Goal: Share content: Share content

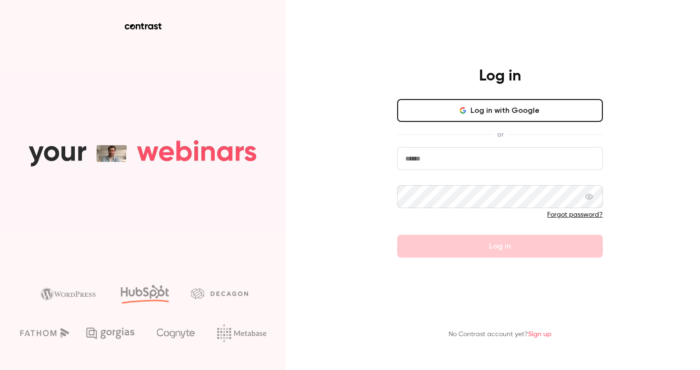
type input "*****"
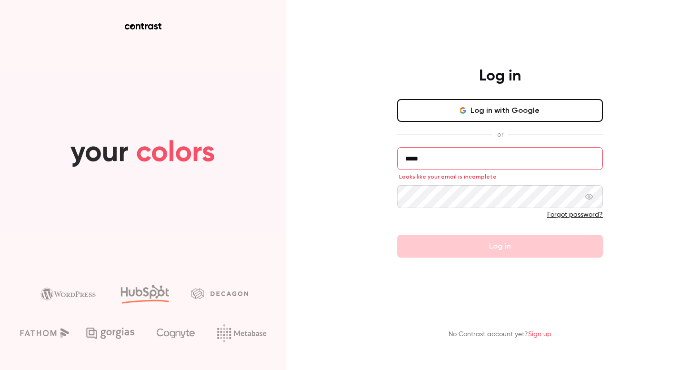
click at [497, 109] on button "Log in with Google" at bounding box center [500, 110] width 206 height 23
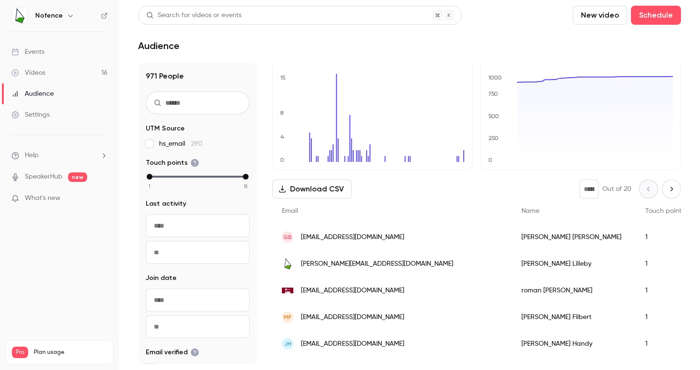
scroll to position [19, 0]
click at [68, 76] on link "Videos 16" at bounding box center [59, 72] width 119 height 21
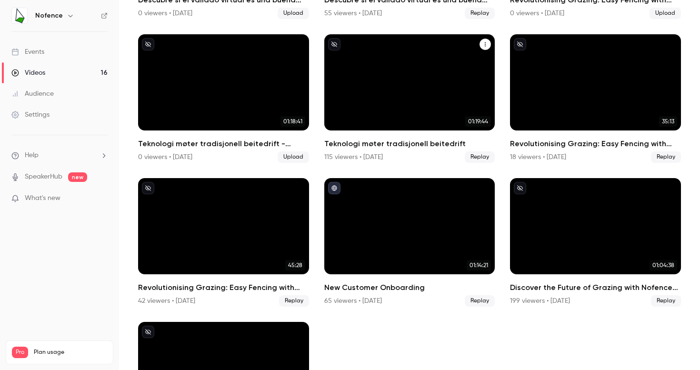
scroll to position [483, 0]
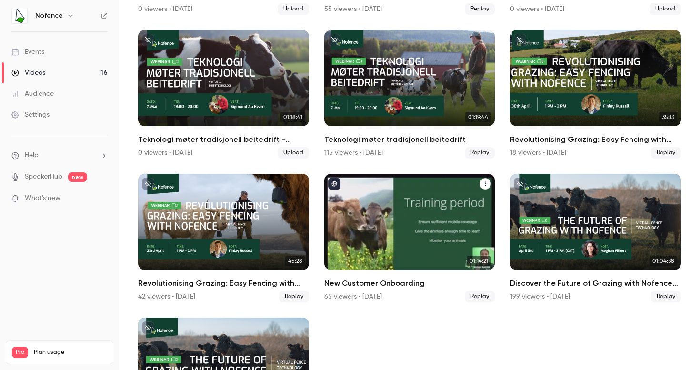
click at [432, 280] on h2 "New Customer Onboarding" at bounding box center [409, 282] width 171 height 11
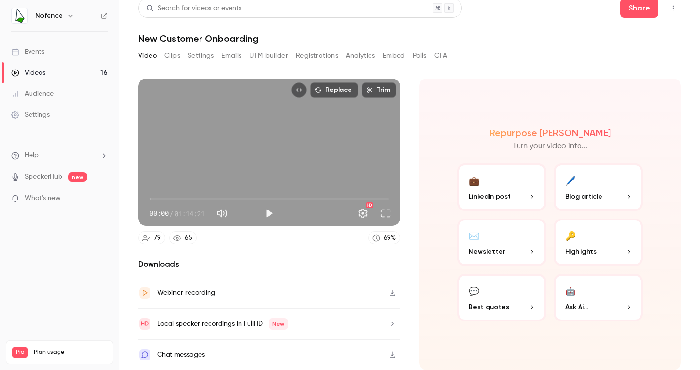
scroll to position [16, 0]
click at [360, 48] on button "Analytics" at bounding box center [361, 55] width 30 height 15
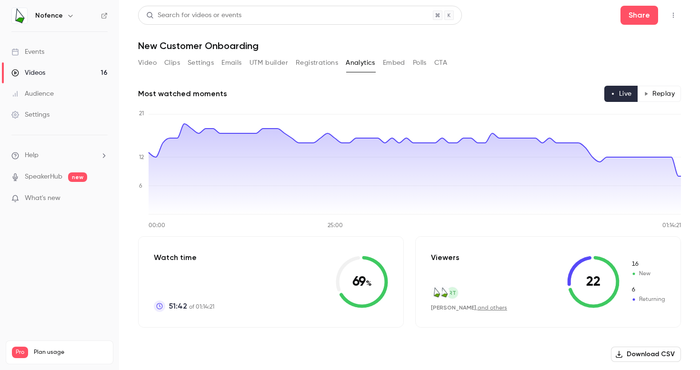
click at [58, 73] on link "Videos 16" at bounding box center [59, 72] width 119 height 21
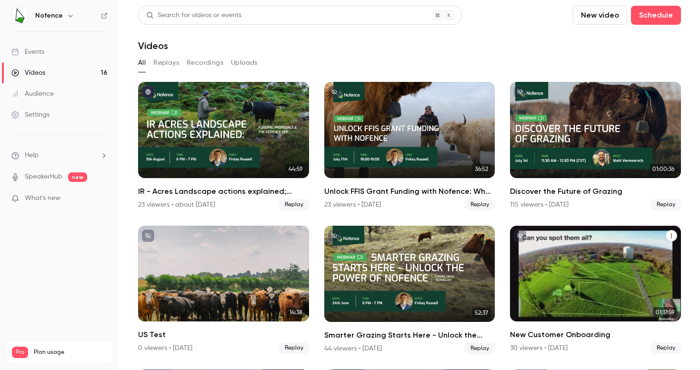
click at [576, 336] on h2 "New Customer Onboarding" at bounding box center [595, 334] width 171 height 11
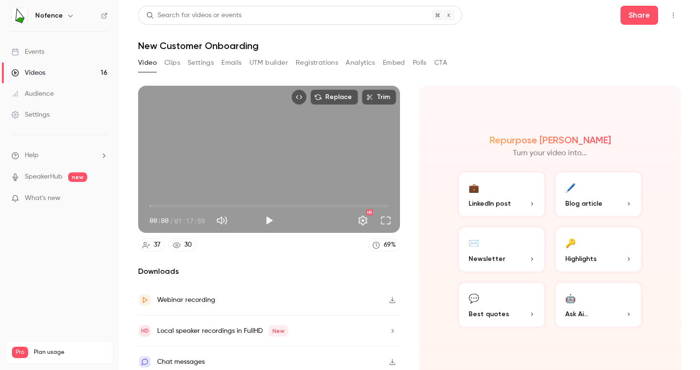
click at [357, 62] on button "Analytics" at bounding box center [361, 62] width 30 height 15
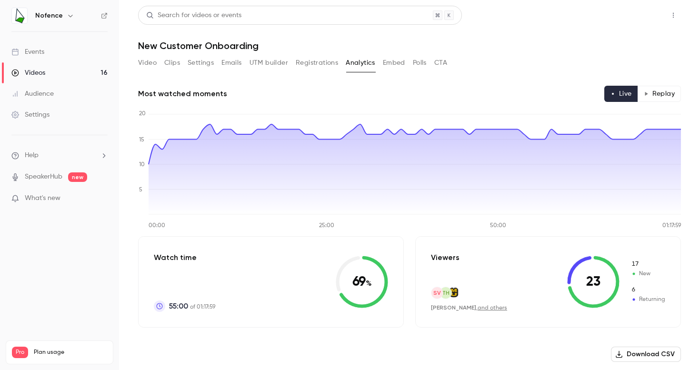
click at [635, 22] on button "Share" at bounding box center [639, 15] width 38 height 19
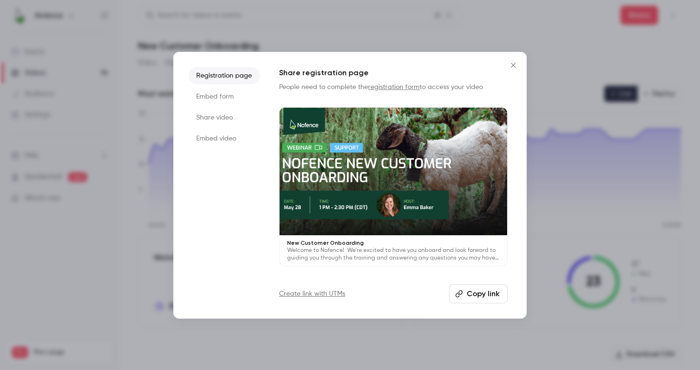
click at [478, 297] on button "Copy link" at bounding box center [478, 293] width 59 height 19
click at [510, 67] on icon "Close" at bounding box center [512, 65] width 11 height 8
